Goal: Transaction & Acquisition: Purchase product/service

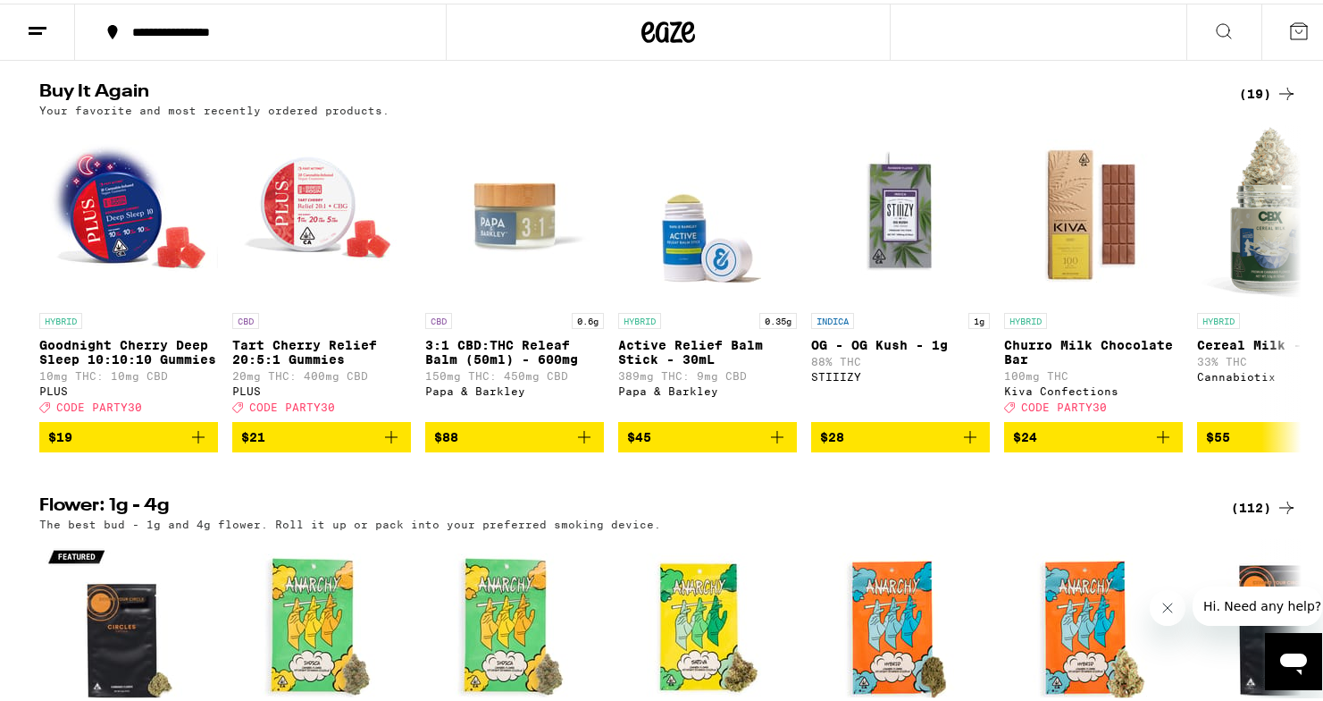
scroll to position [1817, 0]
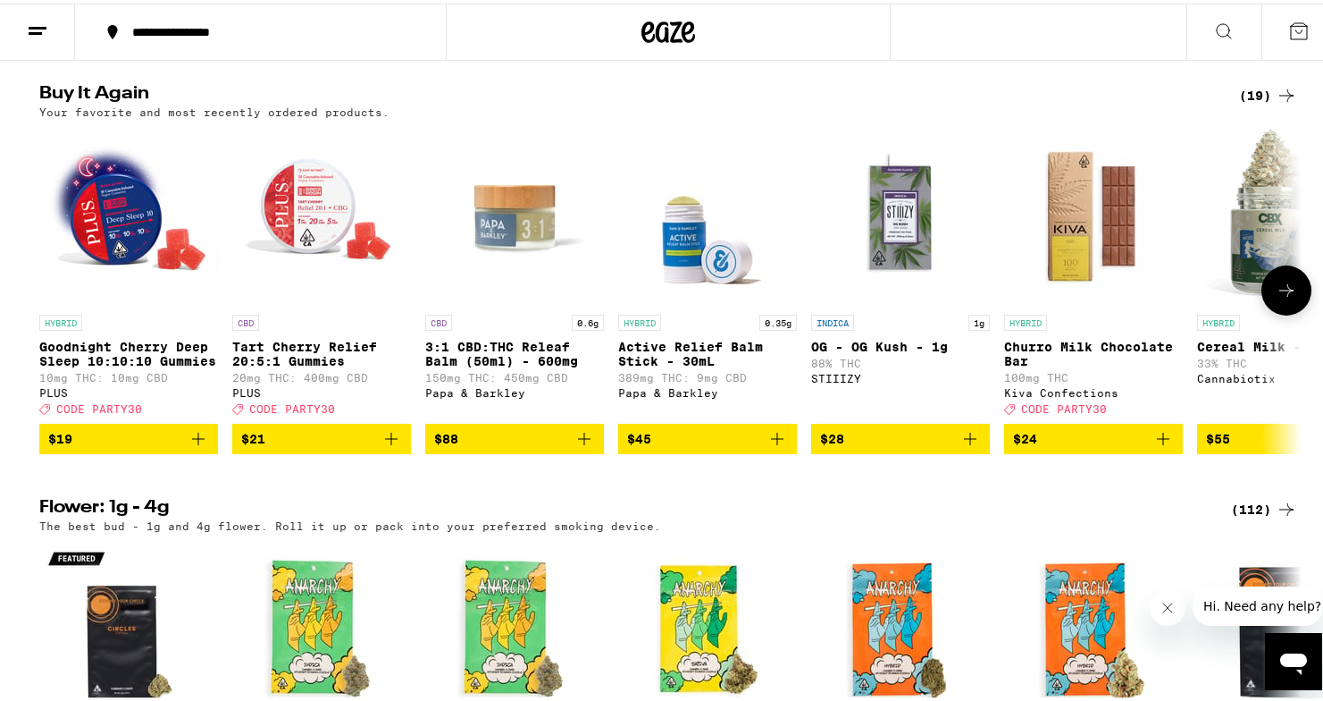
click at [1276, 298] on icon at bounding box center [1286, 286] width 21 height 21
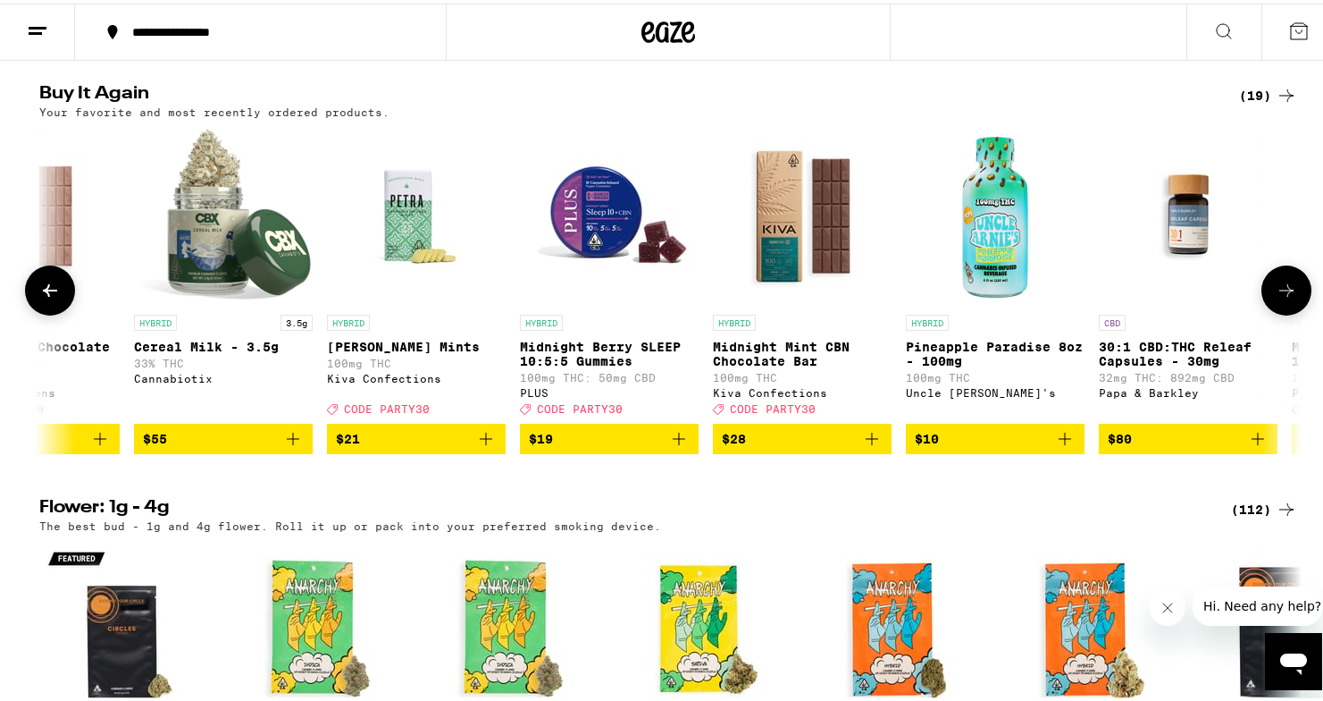
click at [1276, 298] on icon at bounding box center [1286, 286] width 21 height 21
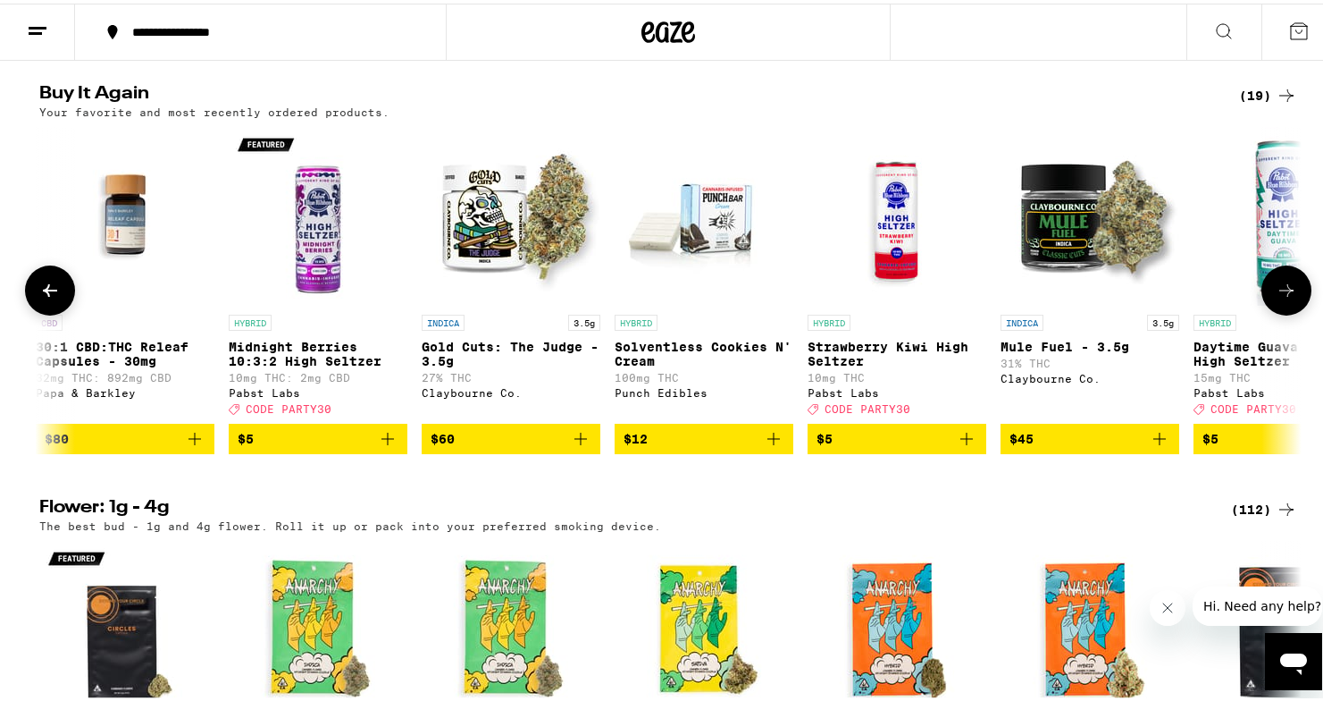
click at [1276, 298] on icon at bounding box center [1286, 286] width 21 height 21
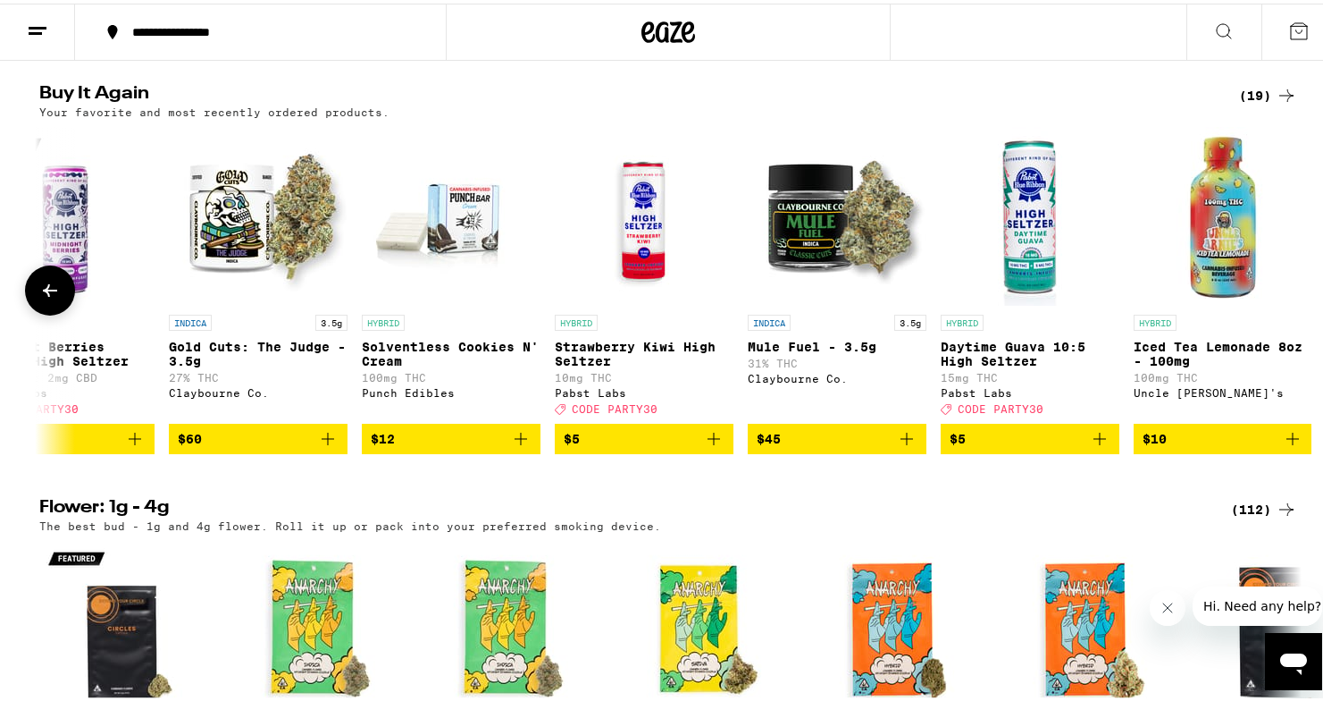
scroll to position [0, 2409]
